Goal: Check status: Check status

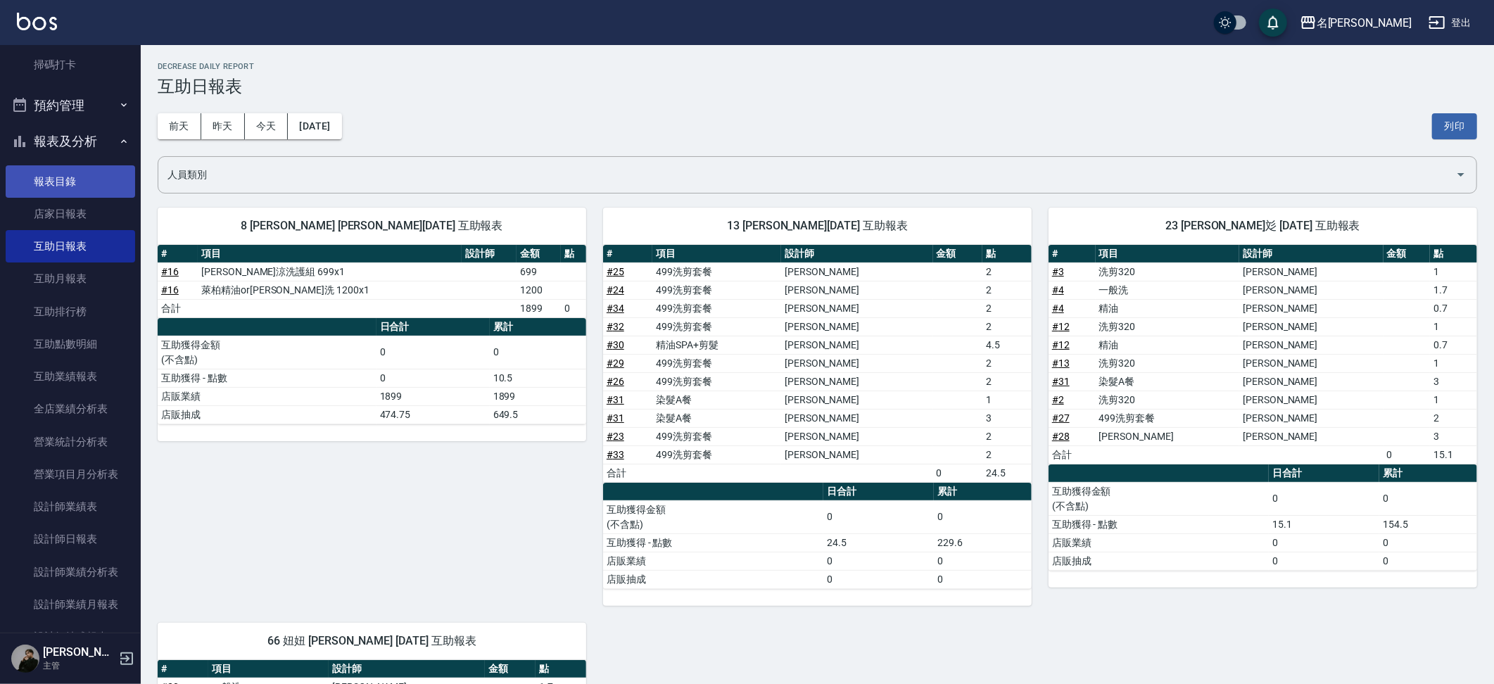
scroll to position [278, 0]
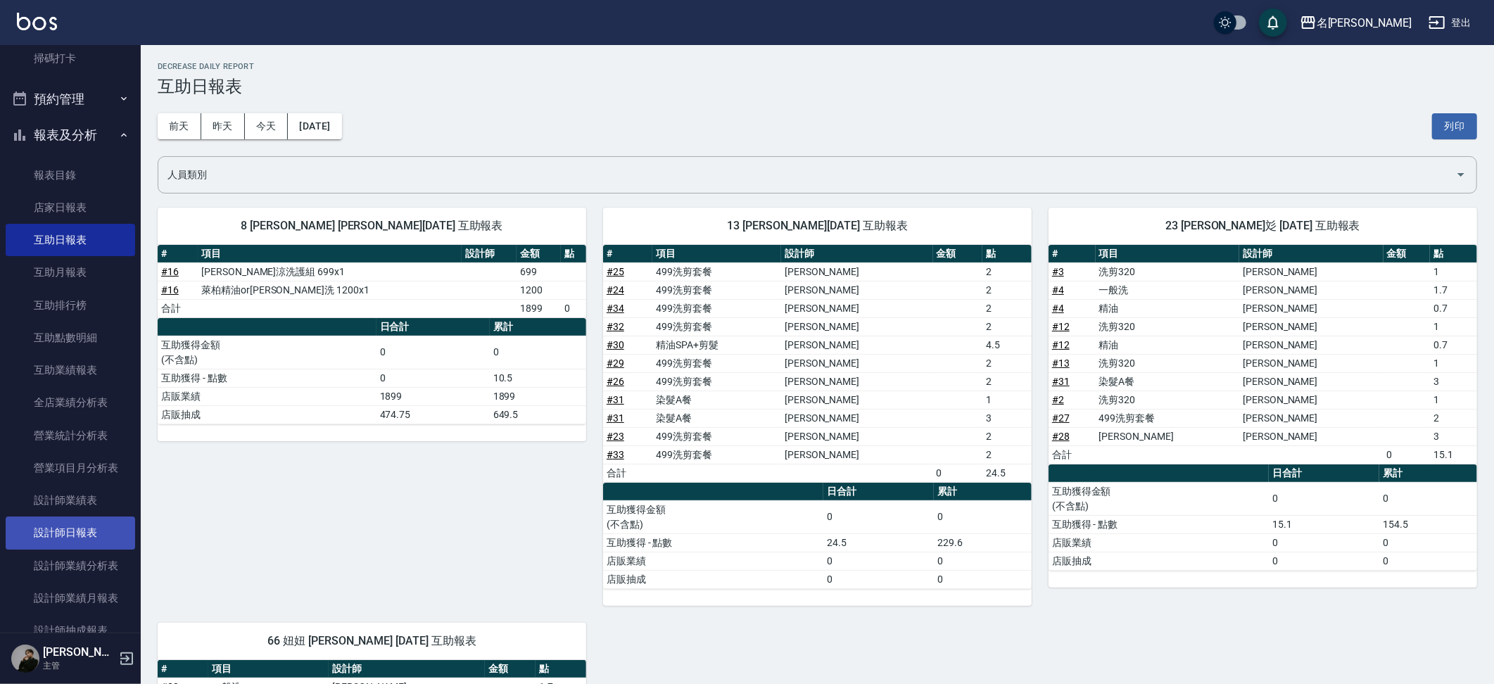
click at [91, 517] on link "設計師日報表" at bounding box center [70, 533] width 129 height 32
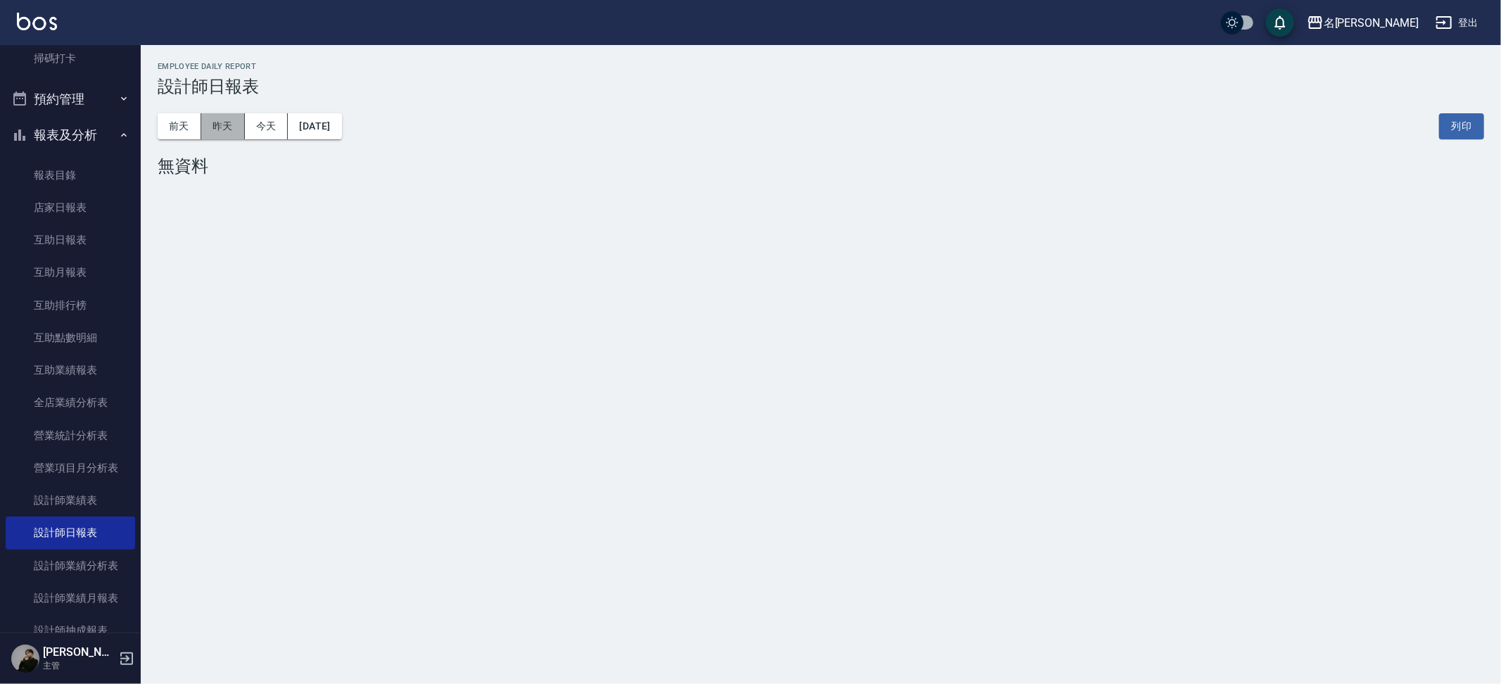
click at [234, 122] on button "昨天" at bounding box center [223, 126] width 44 height 26
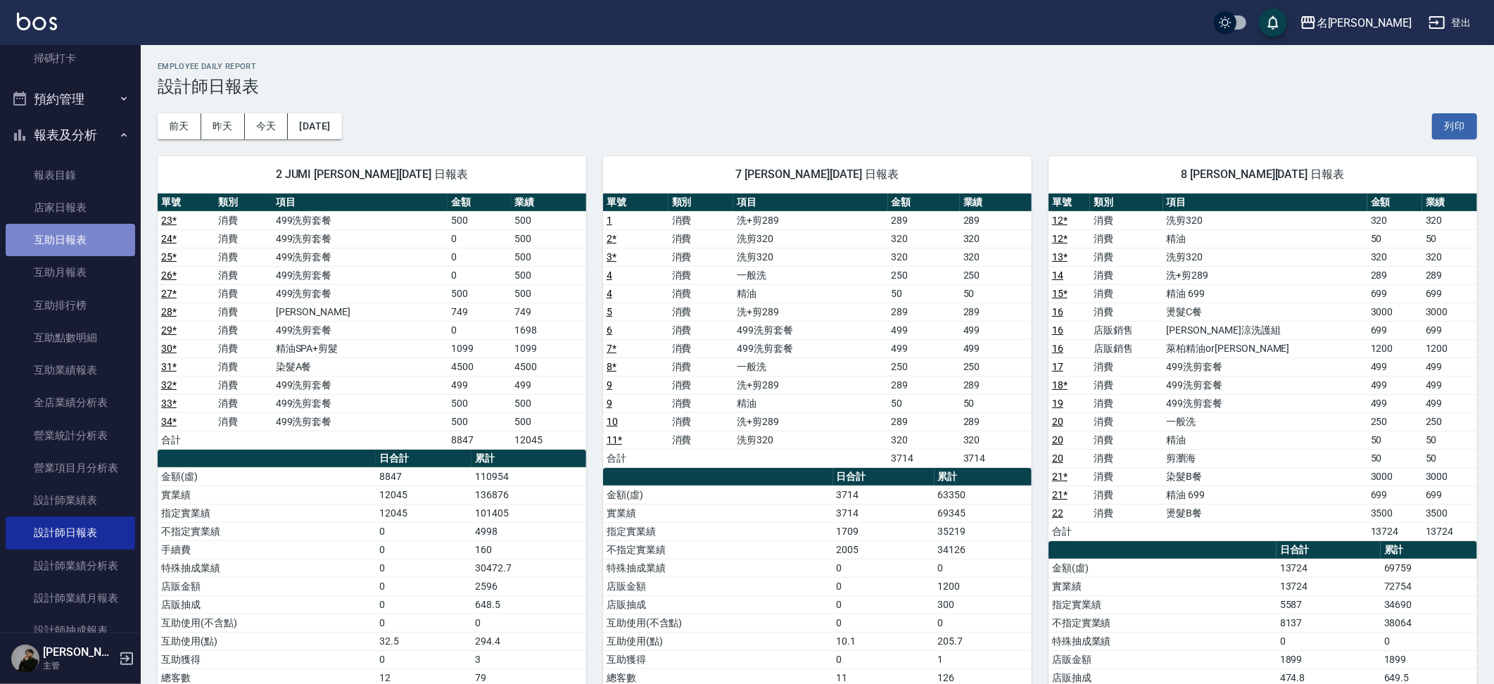
click at [82, 236] on link "互助日報表" at bounding box center [70, 240] width 129 height 32
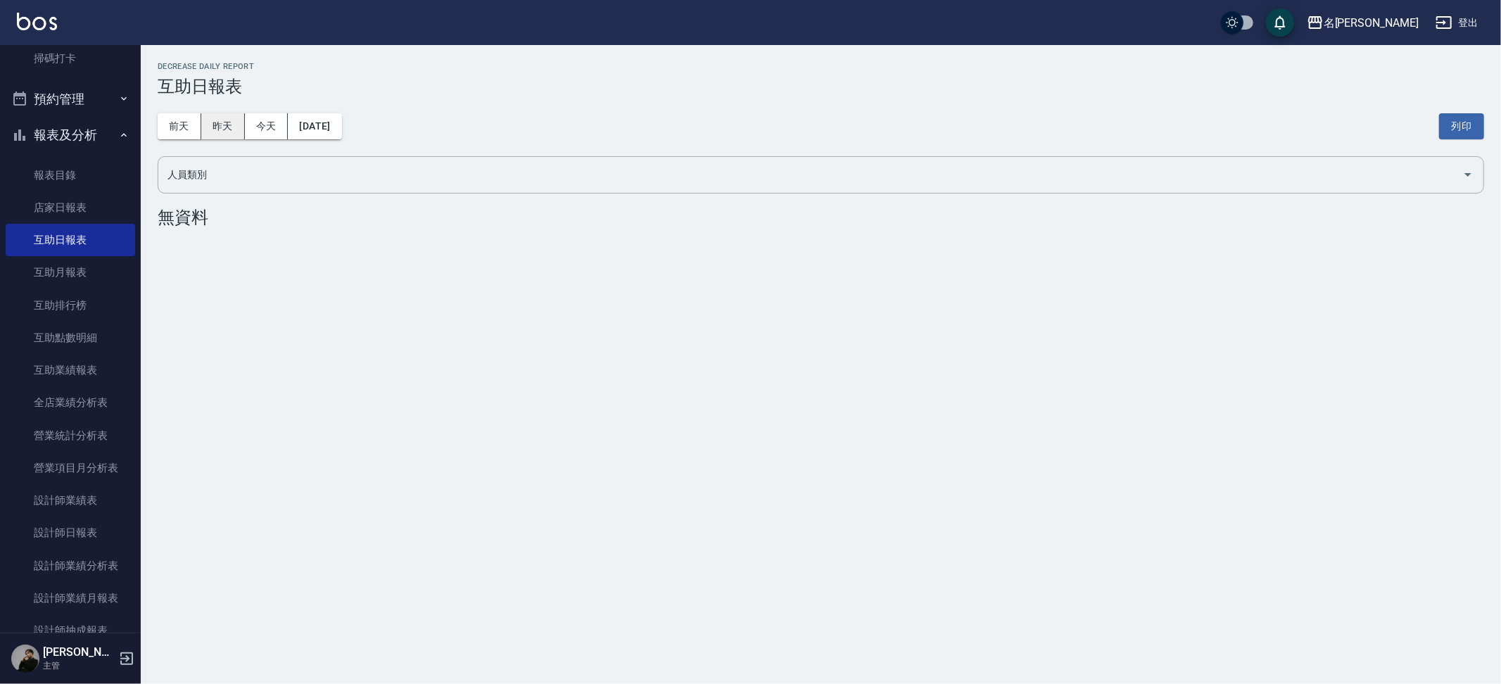
click at [221, 119] on button "昨天" at bounding box center [223, 126] width 44 height 26
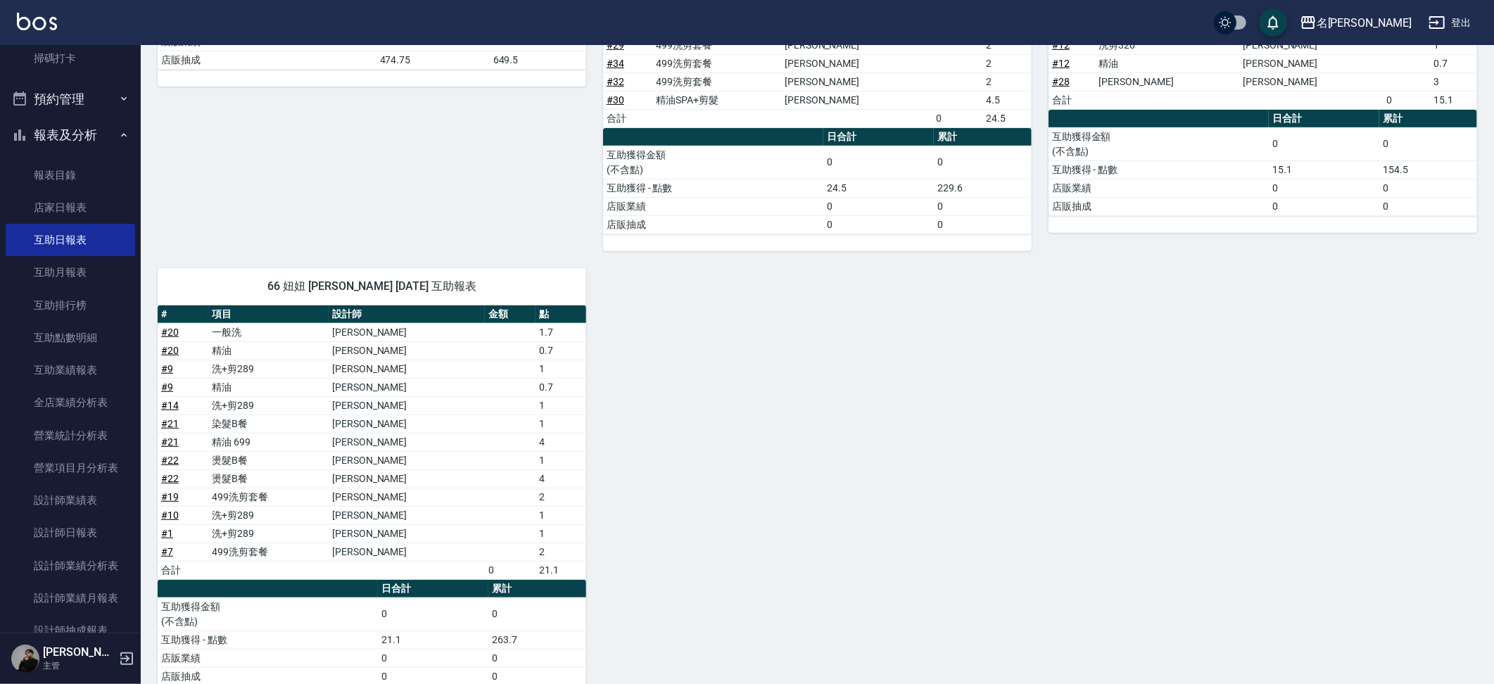
scroll to position [364, 0]
